Goal: Navigation & Orientation: Understand site structure

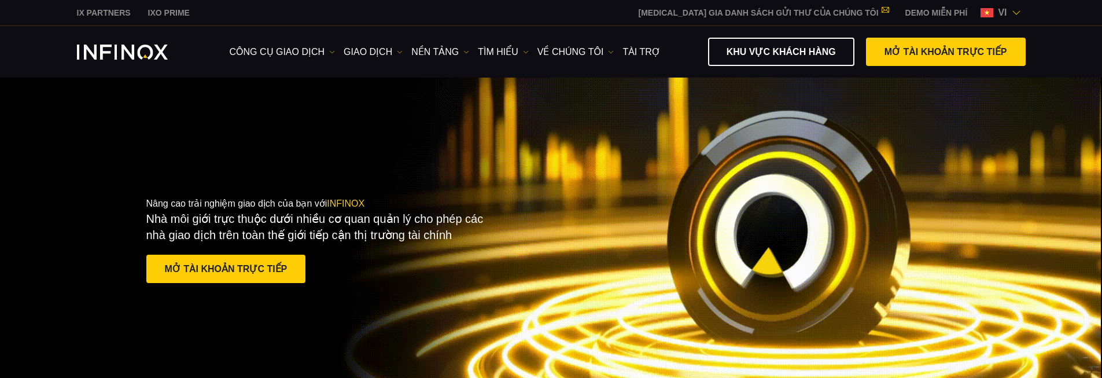
drag, startPoint x: 190, startPoint y: 61, endPoint x: 40, endPoint y: 57, distance: 149.8
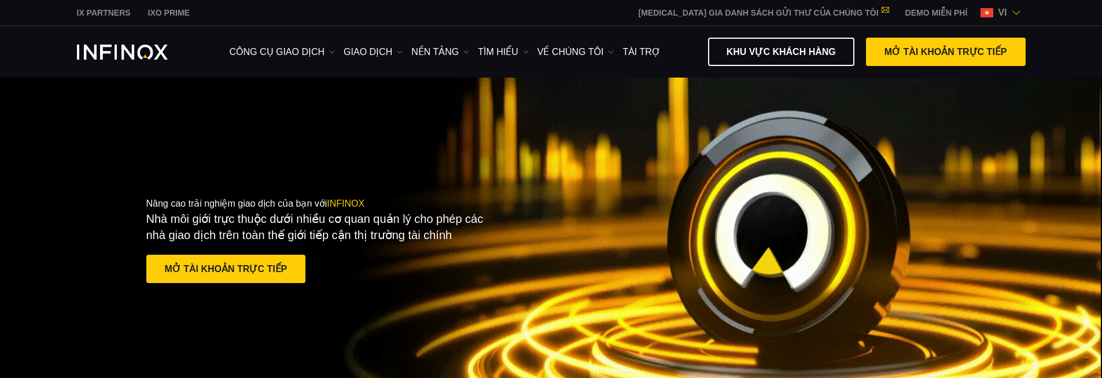
click at [40, 57] on div "công cụ giao dịch công cụ giao dịch Thông tin sản phẩm GIAO DỊCH DEMO" at bounding box center [551, 51] width 1102 height 51
